Goal: Check status

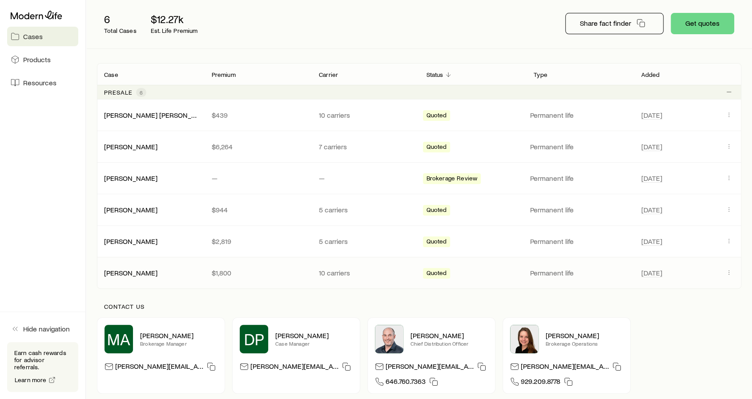
scroll to position [44, 0]
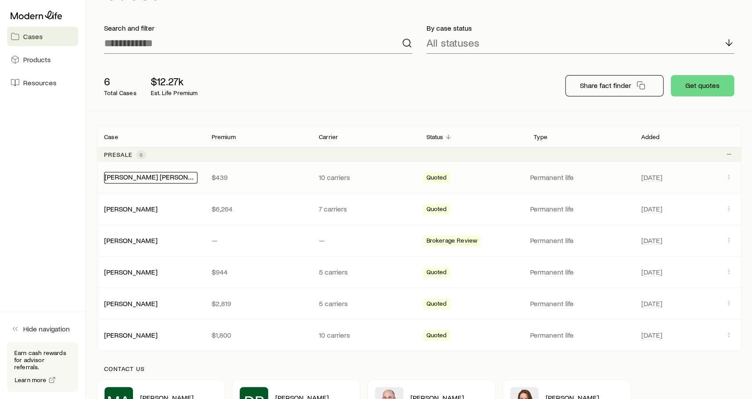
click at [160, 177] on link "[PERSON_NAME] [PERSON_NAME]" at bounding box center [159, 177] width 109 height 8
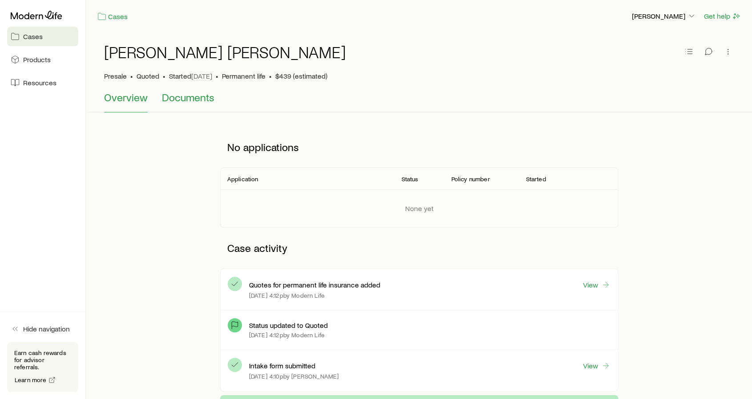
click at [189, 100] on span "Documents" at bounding box center [188, 97] width 52 height 12
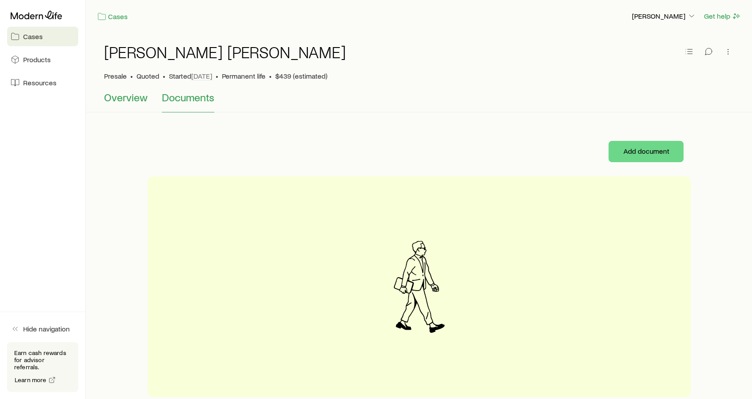
click at [119, 97] on span "Overview" at bounding box center [126, 97] width 44 height 12
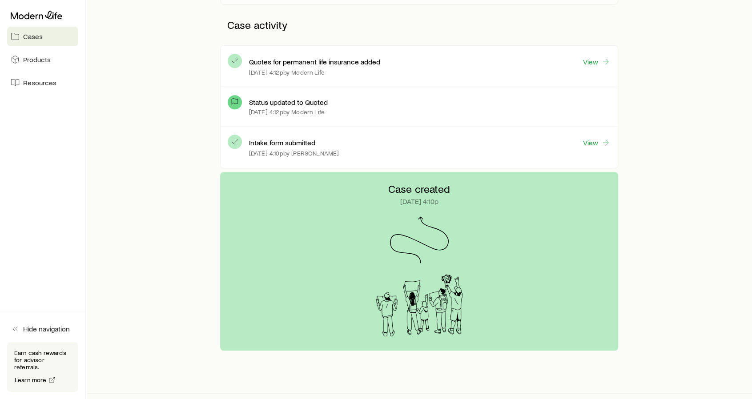
scroll to position [238, 0]
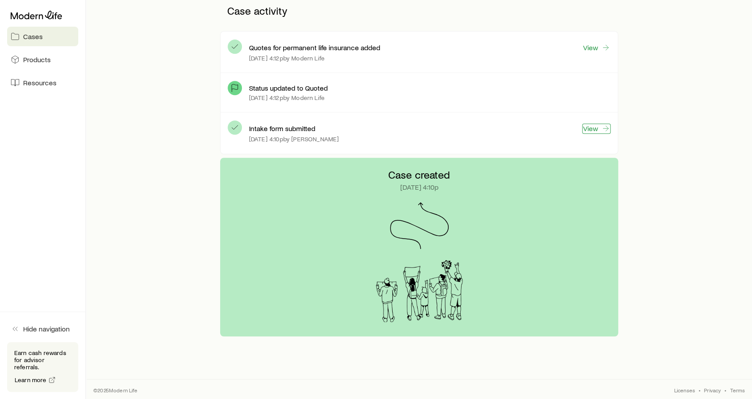
click at [593, 128] on link "View" at bounding box center [596, 129] width 28 height 10
